Goal: Find specific page/section: Find specific page/section

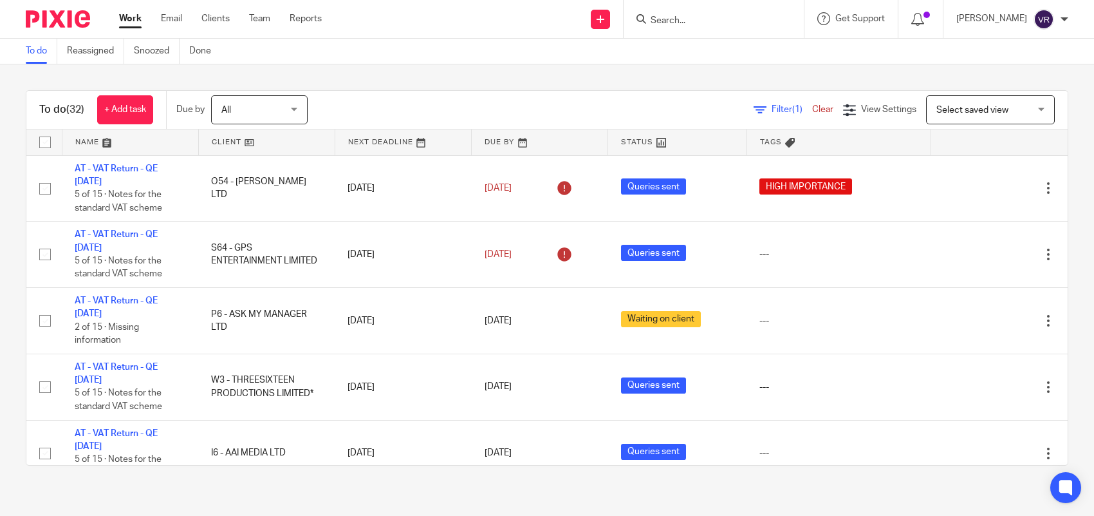
scroll to position [500, 0]
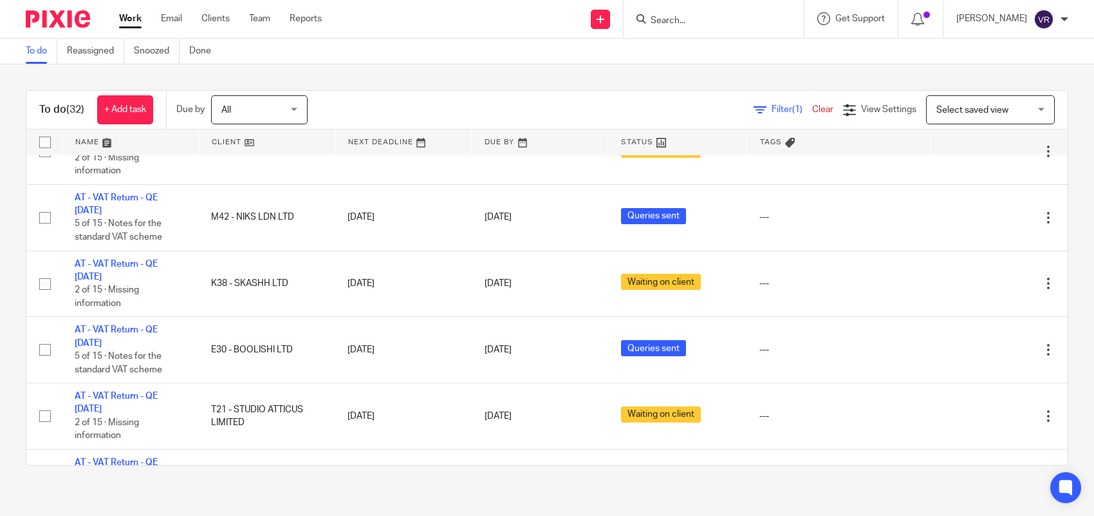
click at [709, 18] on input "Search" at bounding box center [708, 21] width 116 height 12
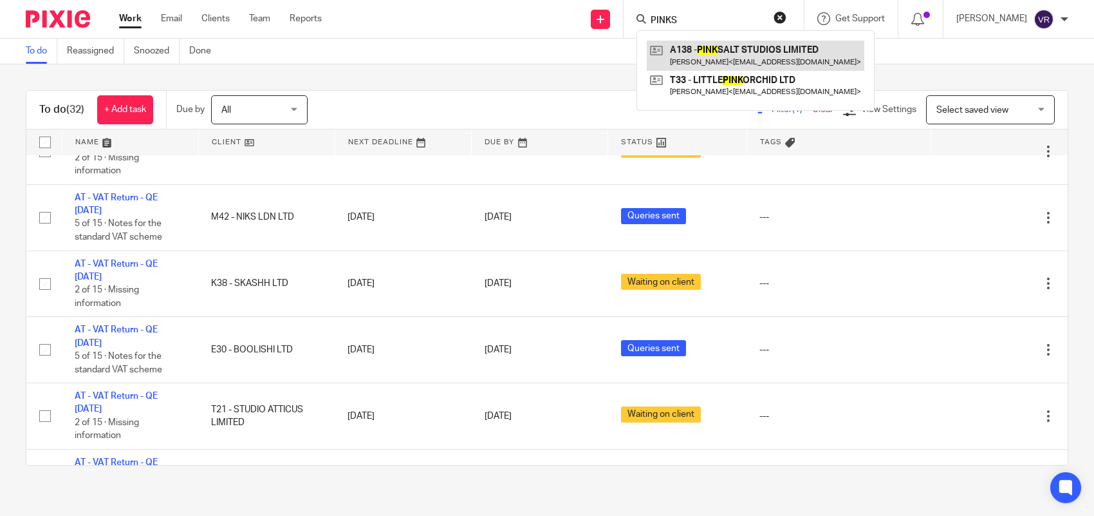
type input "PINKS"
click at [745, 49] on link at bounding box center [756, 56] width 218 height 30
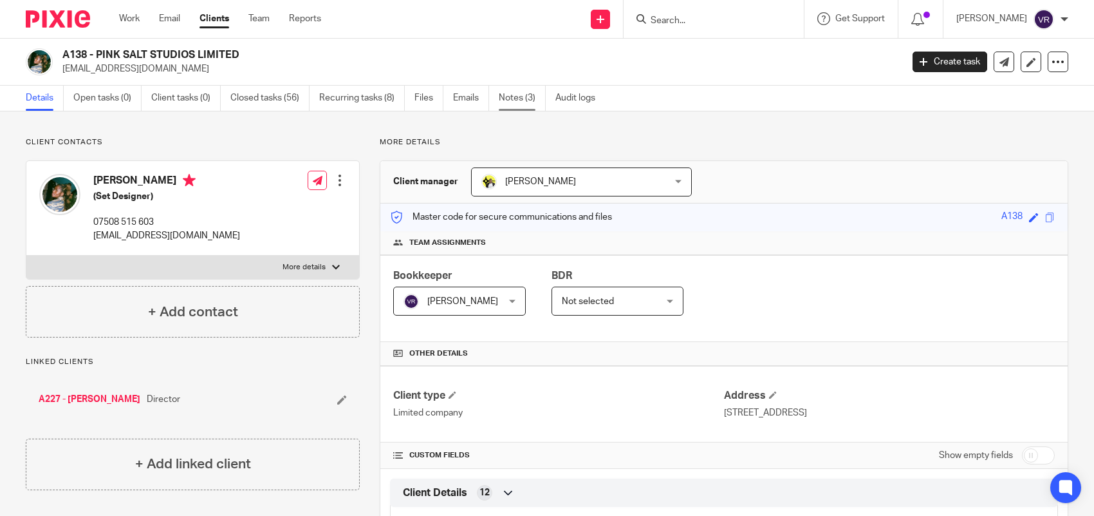
click at [520, 98] on link "Notes (3)" at bounding box center [522, 98] width 47 height 25
